Goal: Transaction & Acquisition: Book appointment/travel/reservation

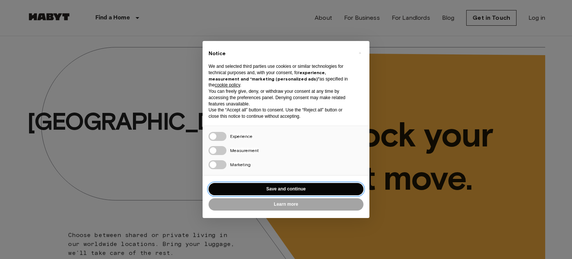
click at [273, 190] on button "Save and continue" at bounding box center [286, 189] width 155 height 12
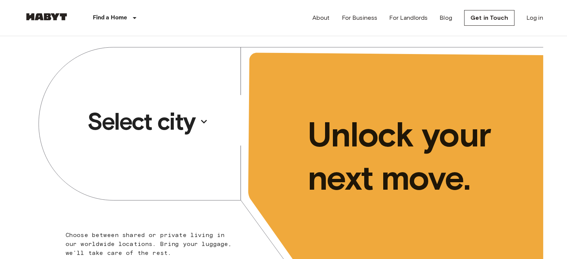
click at [180, 123] on p "Select city" at bounding box center [141, 122] width 108 height 30
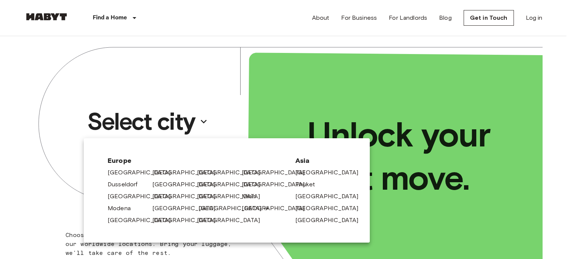
click at [206, 209] on link "[GEOGRAPHIC_DATA]" at bounding box center [234, 208] width 71 height 9
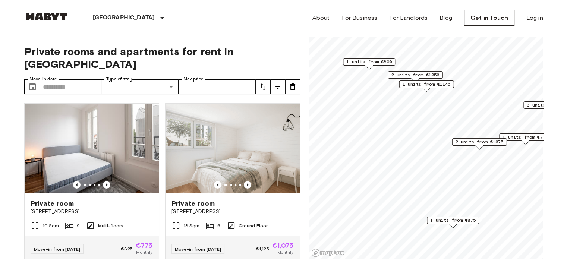
click at [476, 143] on span "2 units from €1075" at bounding box center [479, 142] width 48 height 7
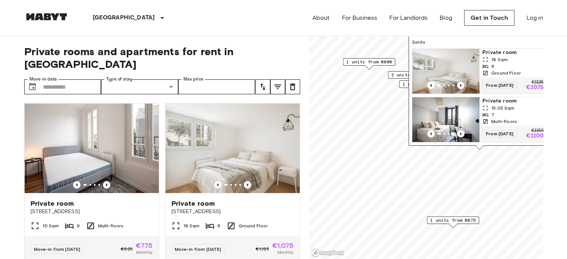
click at [504, 82] on span "From [DATE]" at bounding box center [499, 85] width 34 height 7
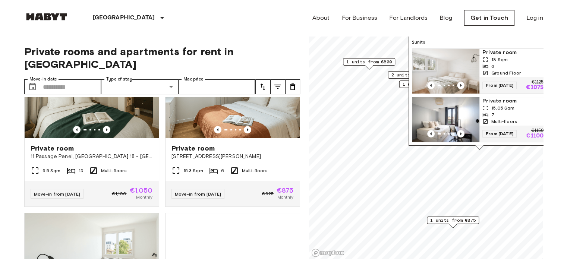
scroll to position [220, 0]
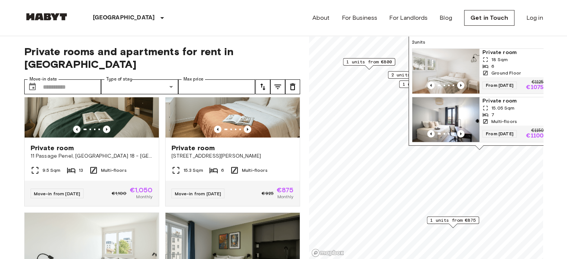
click at [446, 219] on span "1 units from €875" at bounding box center [452, 220] width 45 height 7
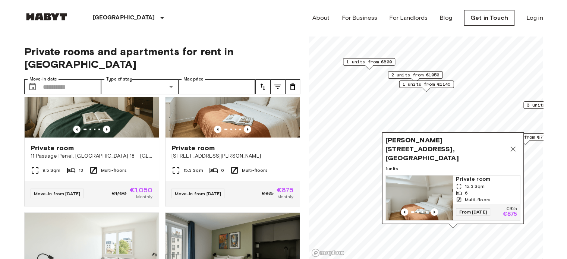
click at [402, 85] on span "1 units from €1145" at bounding box center [426, 84] width 48 height 7
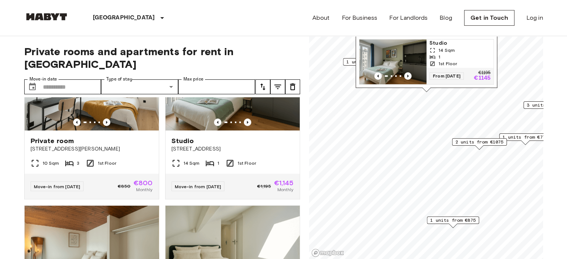
scroll to position [393, 0]
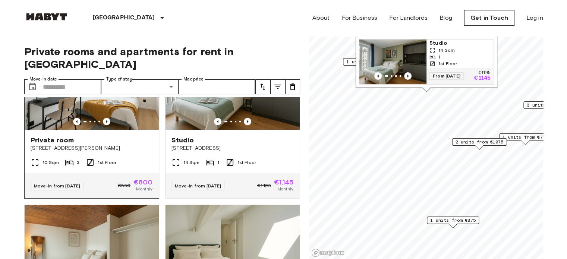
click at [138, 162] on div "10 Sqm 3 1st Floor" at bounding box center [92, 165] width 134 height 15
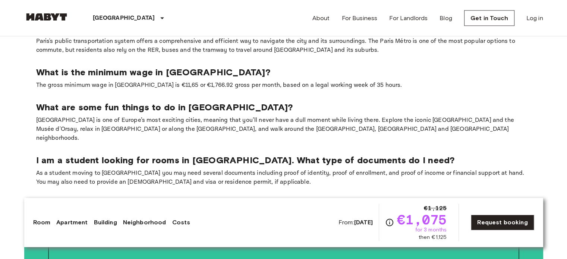
scroll to position [1566, 0]
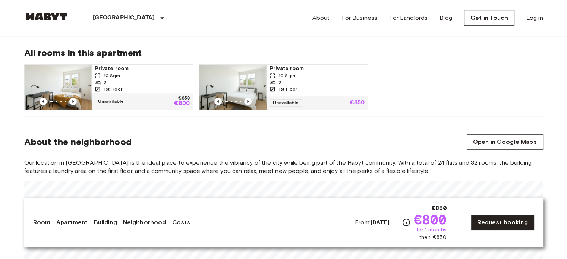
scroll to position [524, 0]
